Goal: Register for event/course

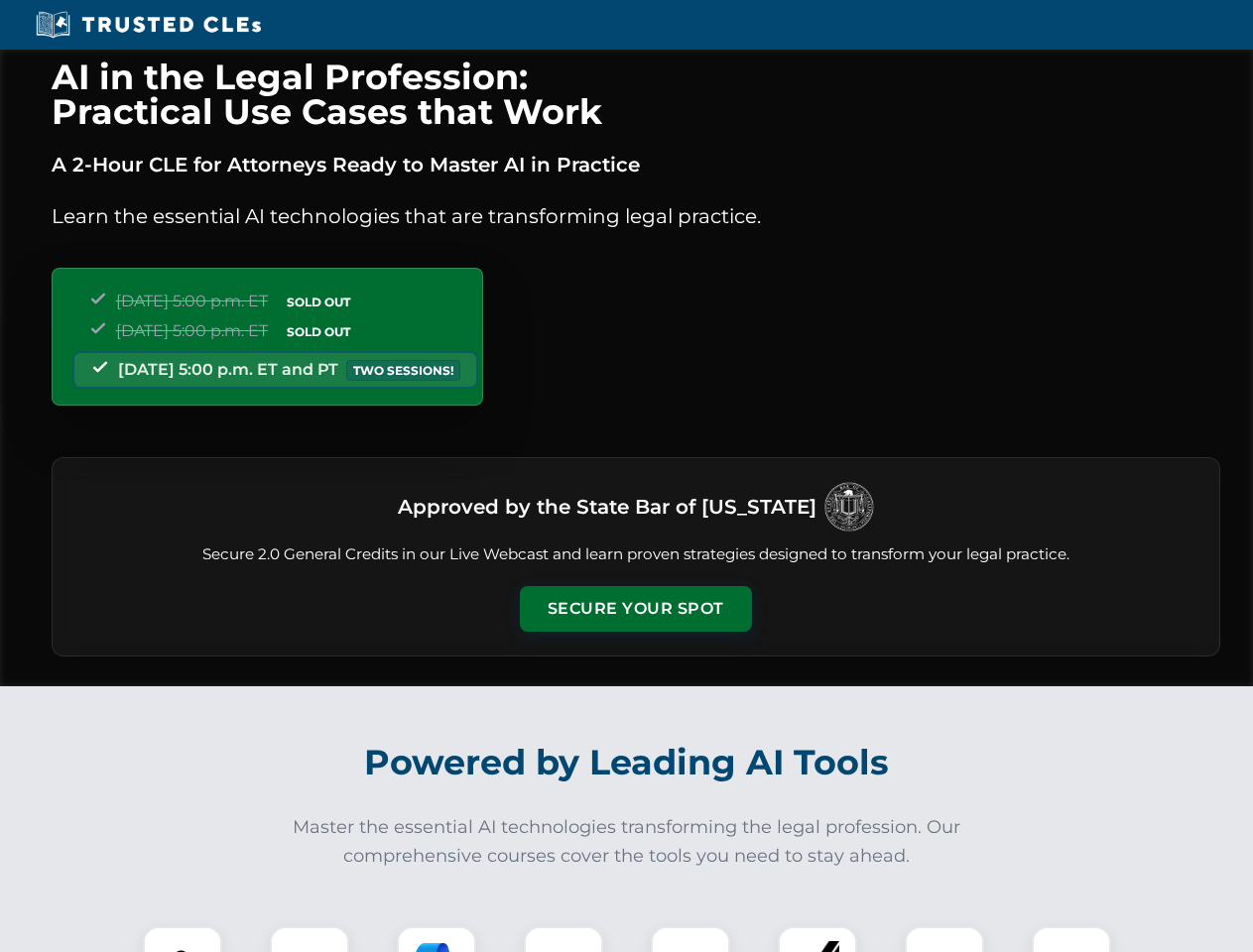
click at [635, 609] on button "Secure Your Spot" at bounding box center [635, 609] width 232 height 46
click at [183, 940] on img at bounding box center [183, 967] width 58 height 58
click at [310, 940] on div at bounding box center [309, 966] width 79 height 79
click at [437, 940] on div at bounding box center [436, 966] width 79 height 79
click at [564, 940] on img at bounding box center [564, 967] width 56 height 56
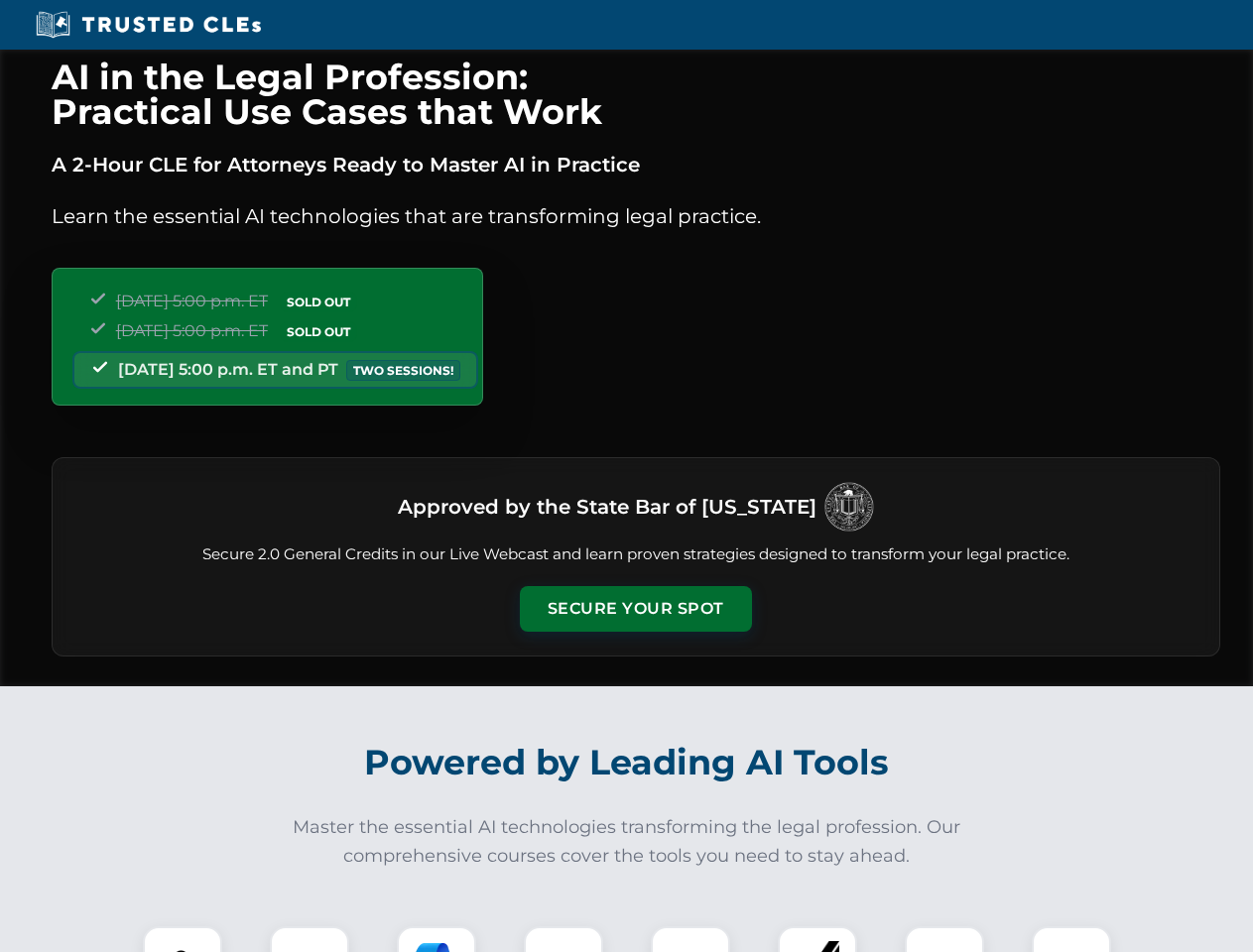
click at [690, 940] on div at bounding box center [690, 966] width 79 height 79
